Goal: Information Seeking & Learning: Find specific fact

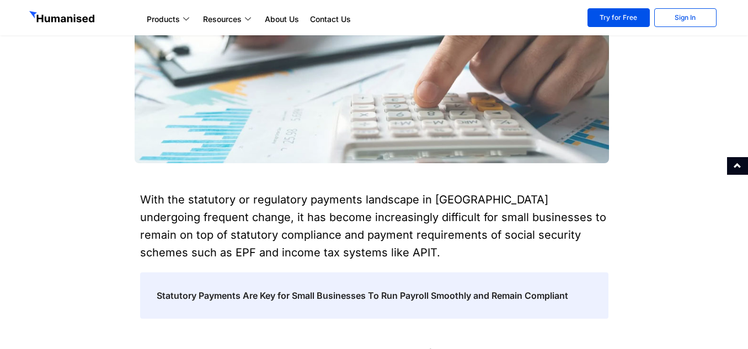
scroll to position [331, 0]
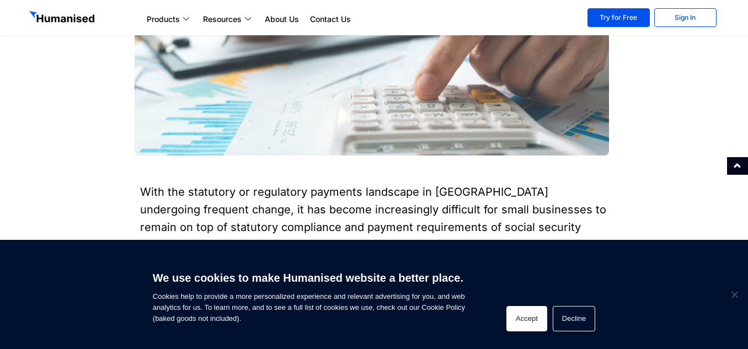
click at [540, 320] on button "Accept" at bounding box center [526, 318] width 41 height 25
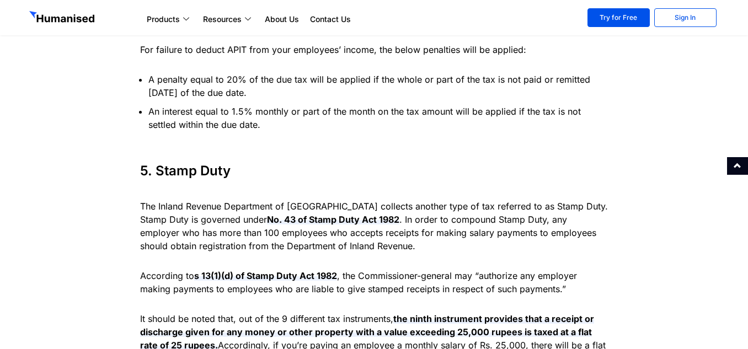
scroll to position [3584, 0]
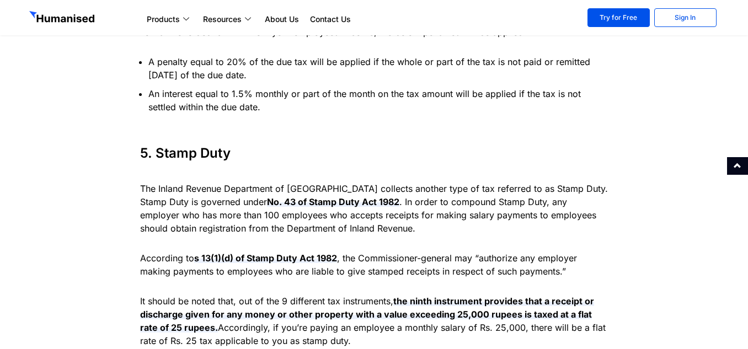
click at [362, 147] on h3 "5. Stamp Duty" at bounding box center [374, 153] width 468 height 13
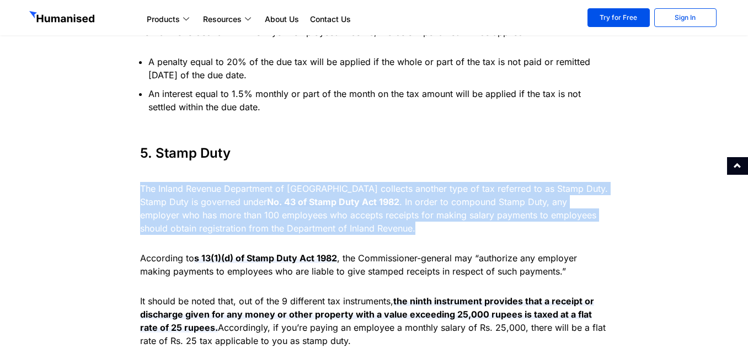
drag, startPoint x: 141, startPoint y: 162, endPoint x: 357, endPoint y: 201, distance: 219.7
click at [357, 201] on p "The Inland Revenue Department of [GEOGRAPHIC_DATA] collects another type of tax…" at bounding box center [374, 208] width 468 height 53
copy p "The Inland Revenue Department of [GEOGRAPHIC_DATA] collects another type of tax…"
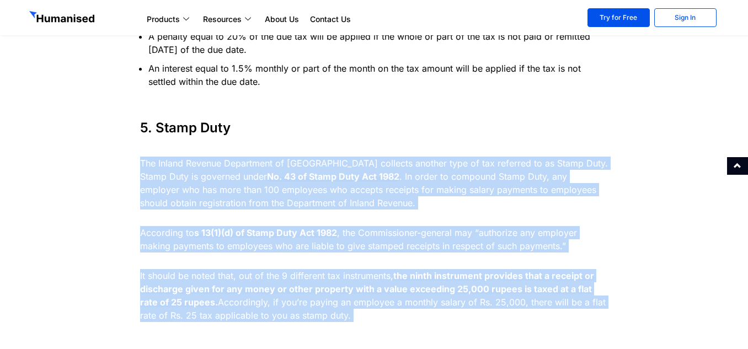
scroll to position [3618, 0]
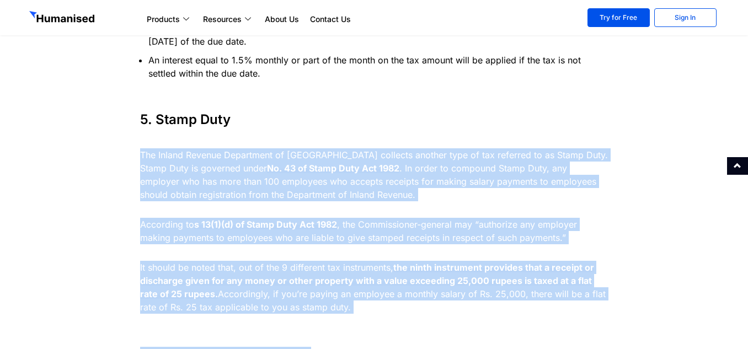
drag, startPoint x: 141, startPoint y: 161, endPoint x: 435, endPoint y: 291, distance: 321.4
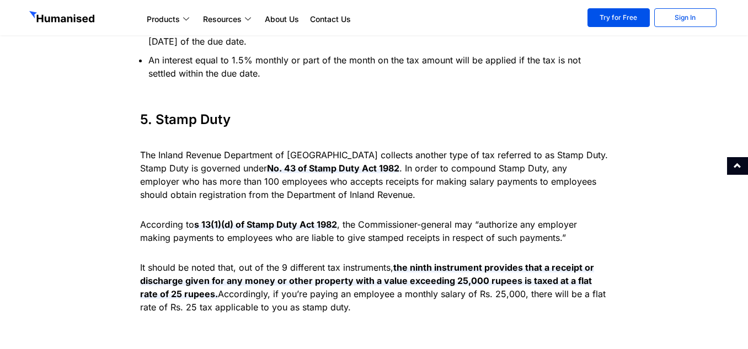
drag, startPoint x: 142, startPoint y: 126, endPoint x: 384, endPoint y: 280, distance: 287.3
click at [384, 280] on div "The Inland Revenue Department of [GEOGRAPHIC_DATA] collects another type of tax…" at bounding box center [374, 230] width 468 height 165
copy div "The Inland Revenue Department of [GEOGRAPHIC_DATA] collects another type of tax…"
